Goal: Task Accomplishment & Management: Complete application form

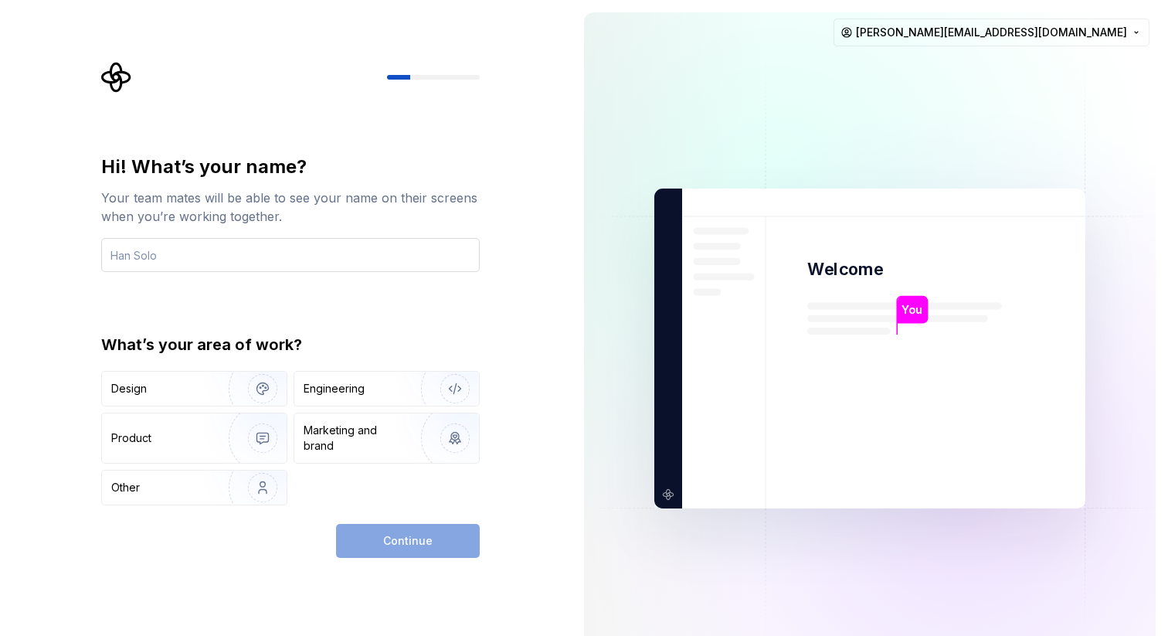
click at [371, 256] on input "text" at bounding box center [290, 255] width 378 height 34
click at [1097, 22] on html "Hi! What’s your name? Your team mates will be able to see your name on their sc…" at bounding box center [584, 318] width 1168 height 636
click at [869, 95] on html "Hi! What’s your name? Your team mates will be able to see your name on their sc…" at bounding box center [584, 318] width 1168 height 636
